Goal: Transaction & Acquisition: Purchase product/service

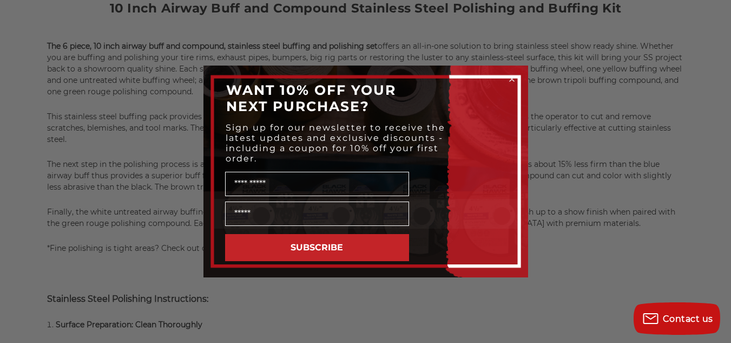
scroll to position [487, 0]
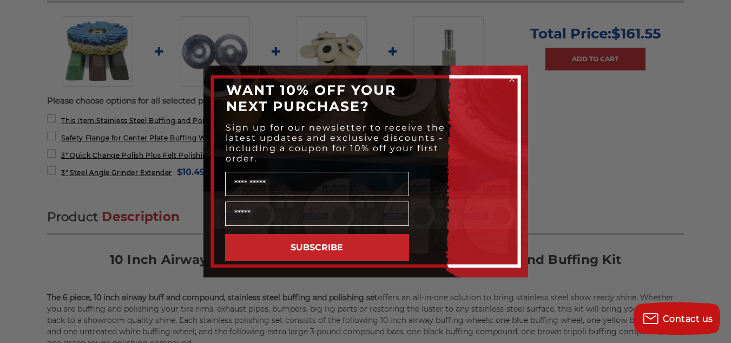
click at [511, 80] on circle "Close dialog" at bounding box center [512, 79] width 10 height 10
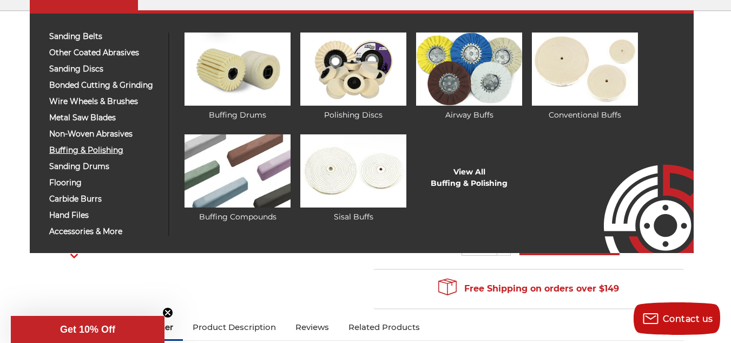
scroll to position [108, 0]
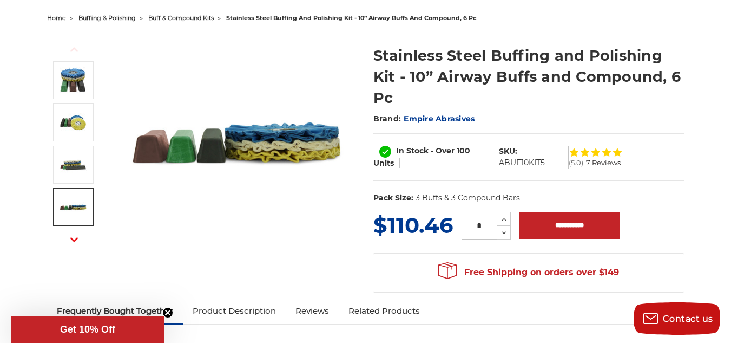
click at [73, 236] on icon "button" at bounding box center [74, 240] width 8 height 8
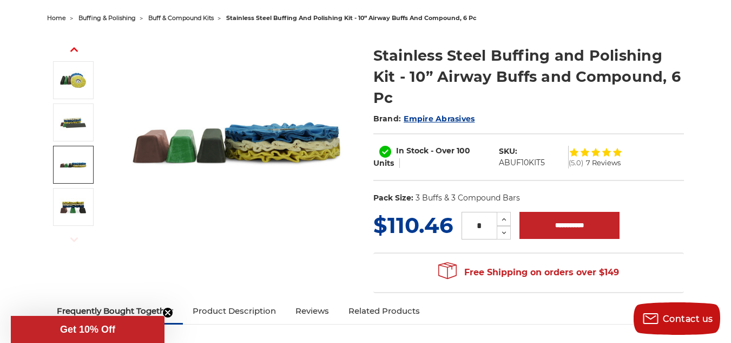
click at [73, 236] on icon "button" at bounding box center [74, 240] width 8 height 8
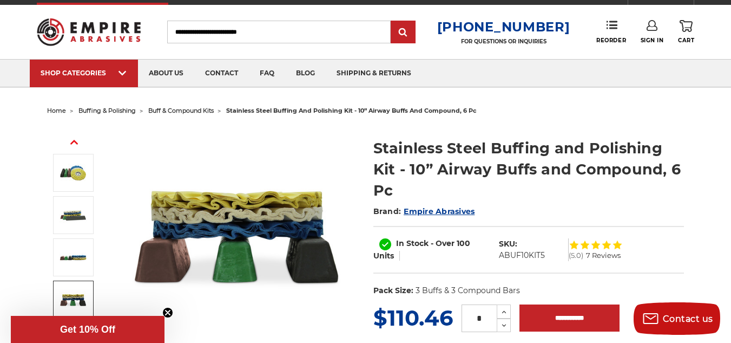
scroll to position [0, 0]
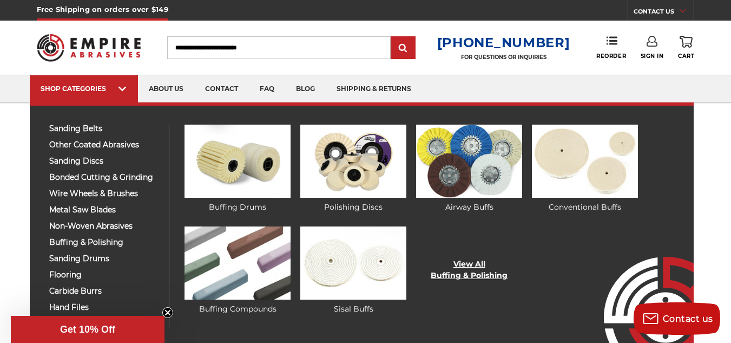
click at [444, 271] on link "View All Buffing & Polishing" at bounding box center [469, 269] width 77 height 23
